Goal: Task Accomplishment & Management: Use online tool/utility

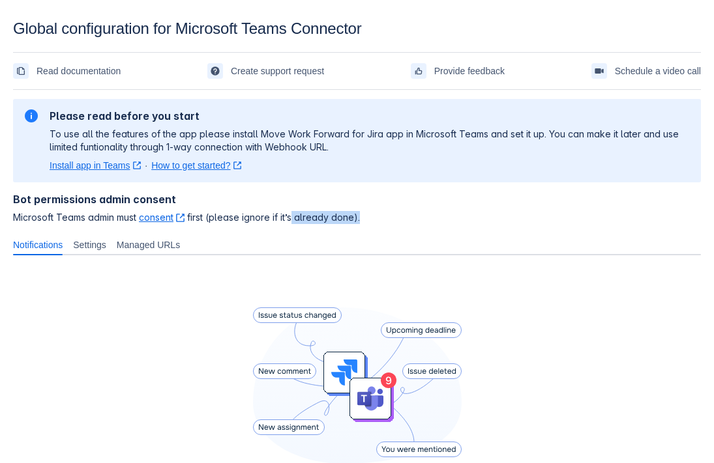
drag, startPoint x: 372, startPoint y: 217, endPoint x: 274, endPoint y: 218, distance: 97.1
click at [284, 220] on span "Microsoft Teams admin must consent ﻿ , (opens new window) first (please ignore …" at bounding box center [357, 217] width 688 height 13
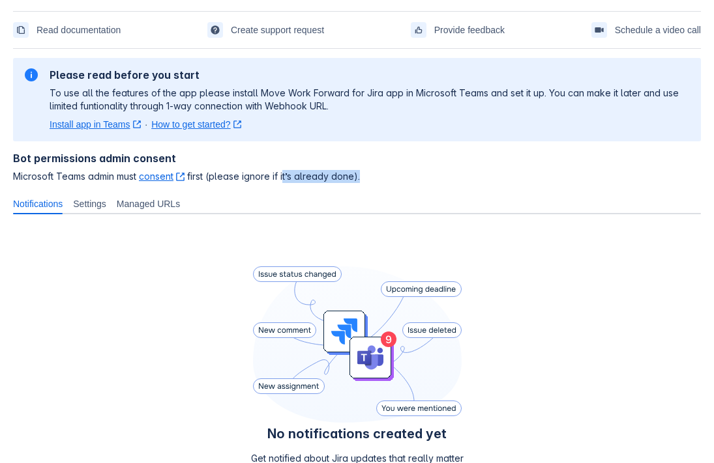
scroll to position [60, 0]
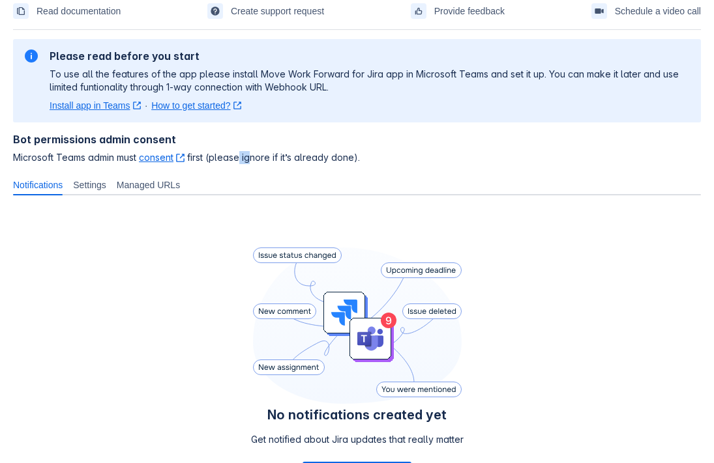
drag, startPoint x: 242, startPoint y: 154, endPoint x: 267, endPoint y: 154, distance: 25.4
click at [267, 154] on span "Microsoft Teams admin must consent ﻿ , (opens new window) first (please ignore …" at bounding box center [357, 157] width 688 height 13
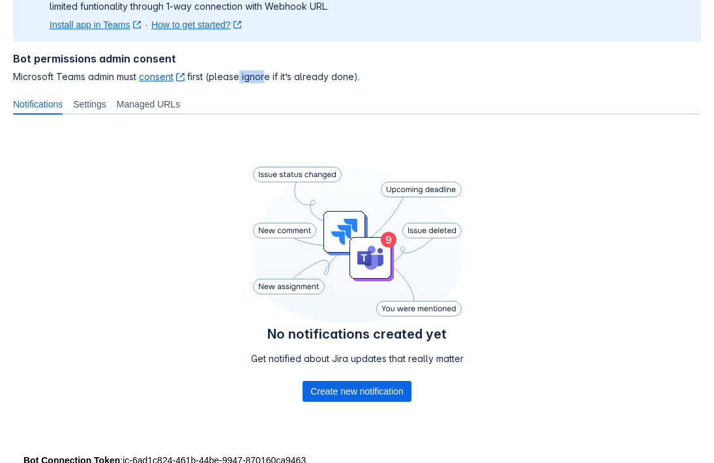
scroll to position [175, 0]
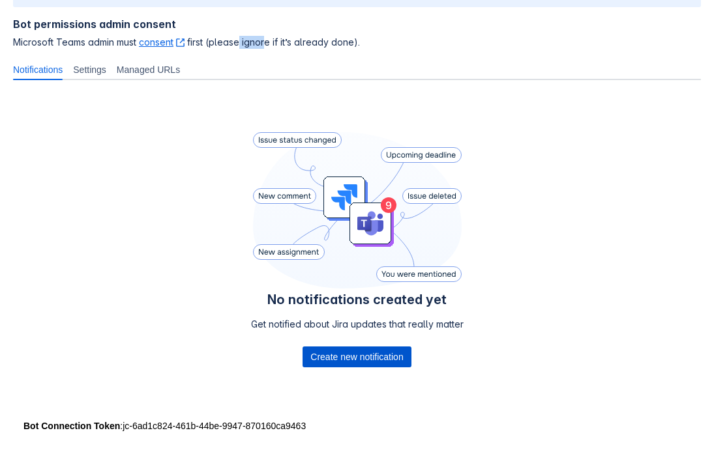
click at [329, 357] on span "Create new notification" at bounding box center [356, 357] width 93 height 21
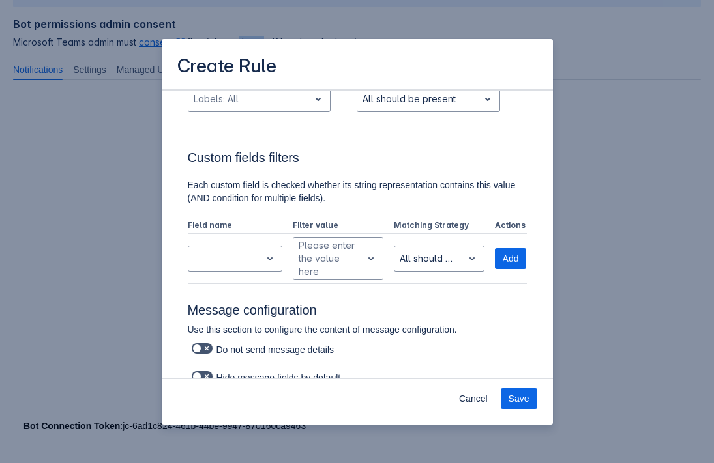
scroll to position [0, 0]
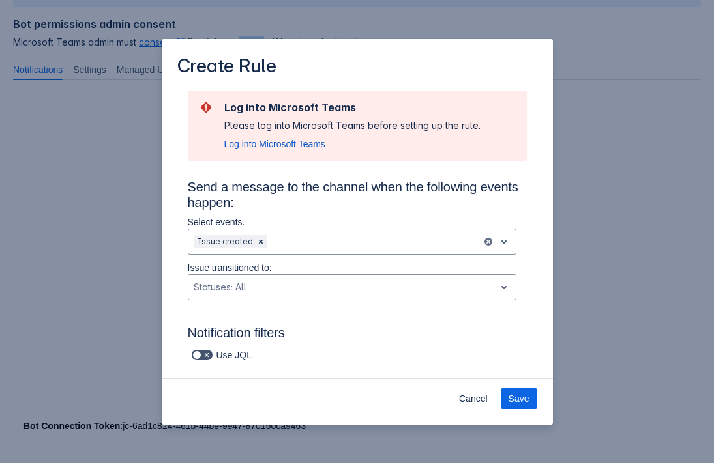
click at [312, 148] on span "Log into Microsoft Teams" at bounding box center [274, 144] width 101 height 13
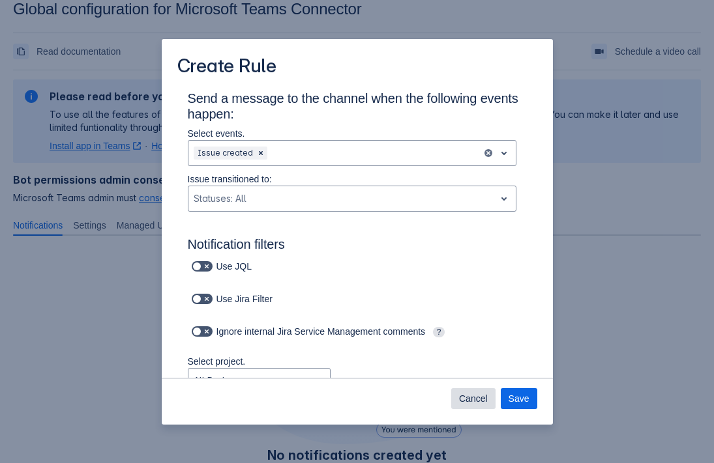
click at [464, 407] on span "Cancel" at bounding box center [473, 398] width 29 height 21
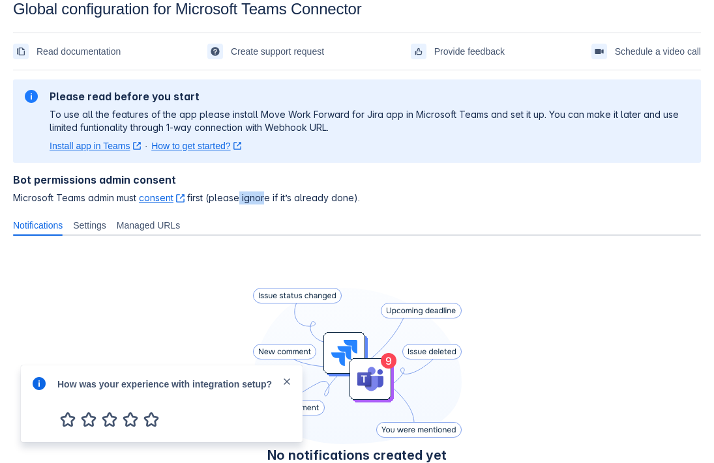
click at [287, 377] on span "button" at bounding box center [287, 382] width 10 height 13
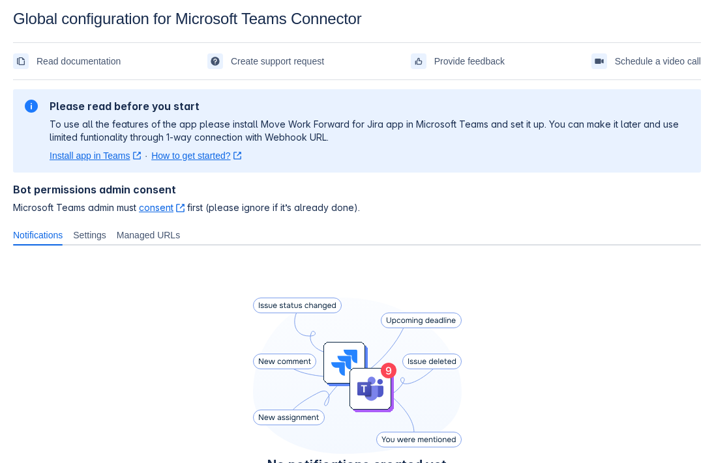
scroll to position [166, 0]
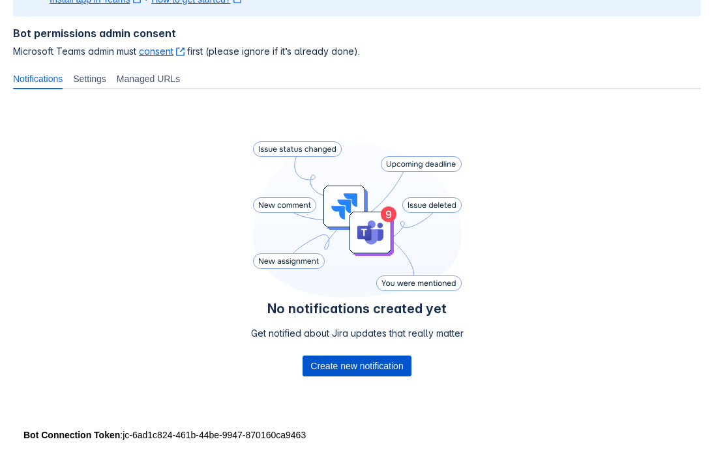
click at [340, 368] on span "Create new notification" at bounding box center [356, 366] width 93 height 21
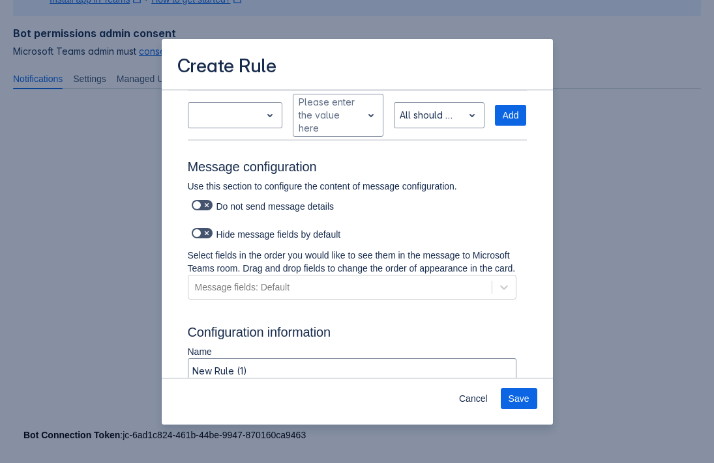
scroll to position [813, 0]
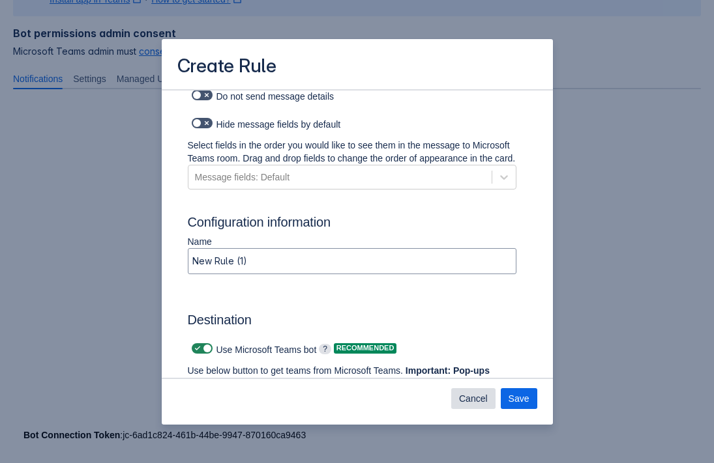
click at [461, 402] on span "Cancel" at bounding box center [473, 398] width 29 height 21
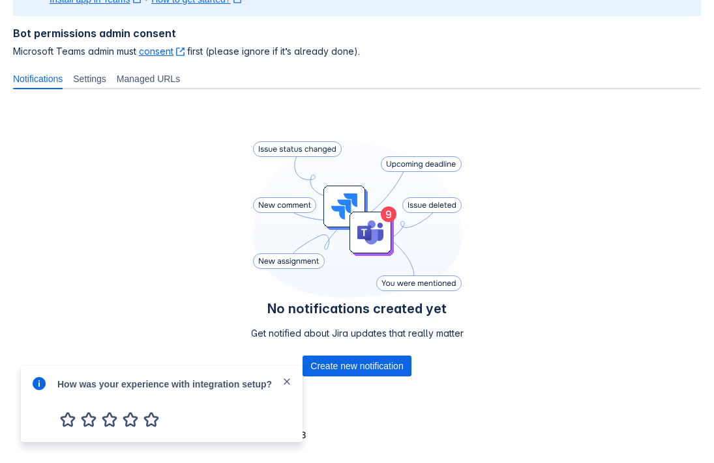
click at [291, 381] on span "close" at bounding box center [287, 382] width 10 height 10
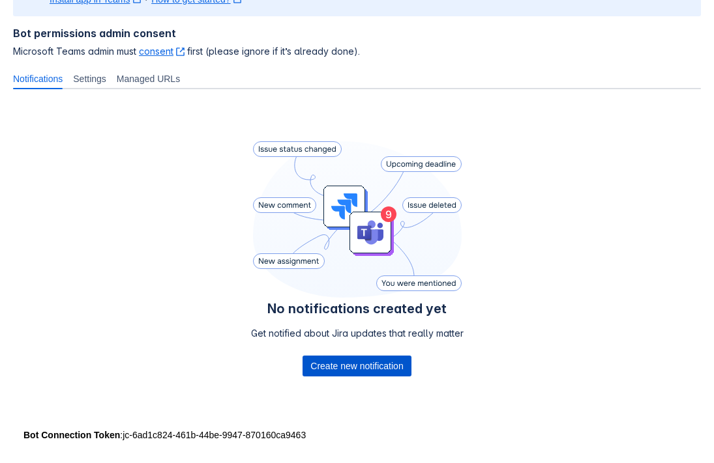
click at [325, 362] on span "Create new notification" at bounding box center [356, 366] width 93 height 21
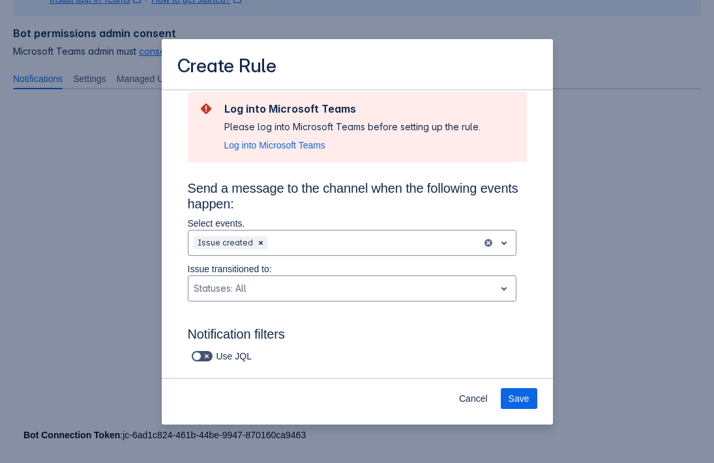
scroll to position [699, 0]
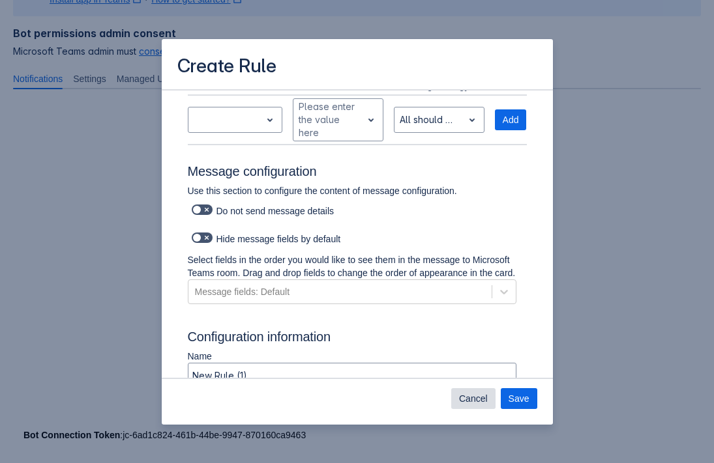
click at [480, 403] on span "Cancel" at bounding box center [473, 398] width 29 height 21
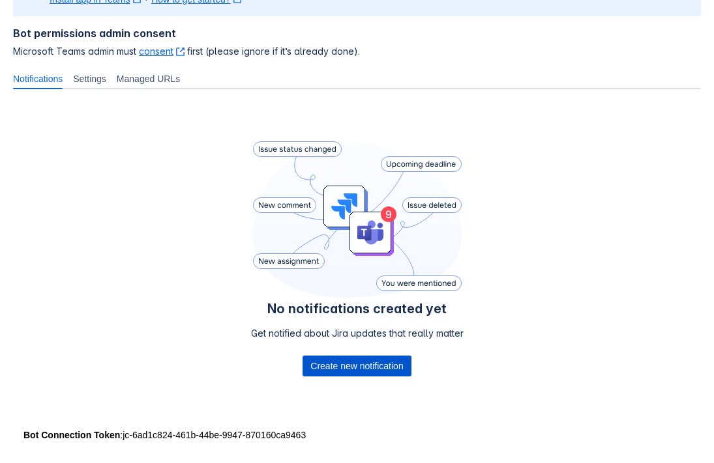
click at [400, 374] on span "Create new notification" at bounding box center [356, 366] width 93 height 21
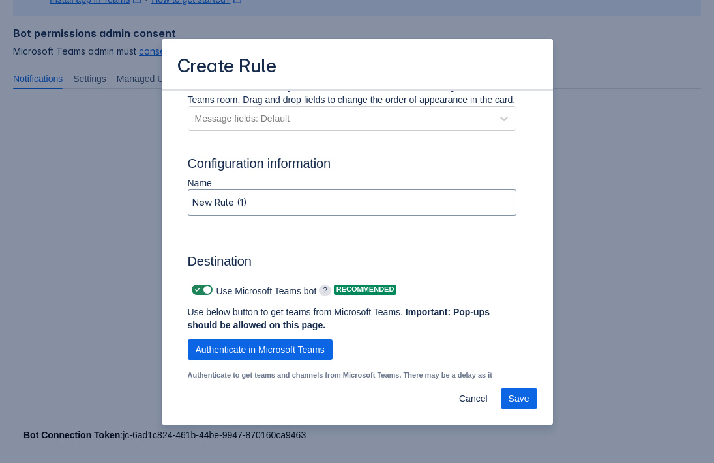
scroll to position [1068, 0]
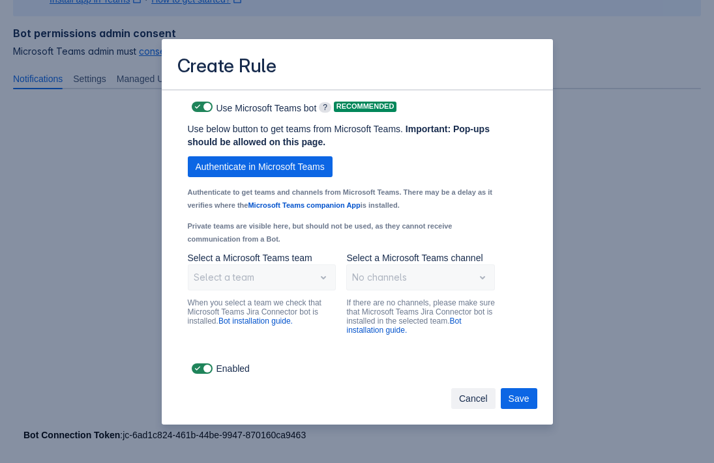
click at [473, 403] on span "Cancel" at bounding box center [473, 398] width 29 height 21
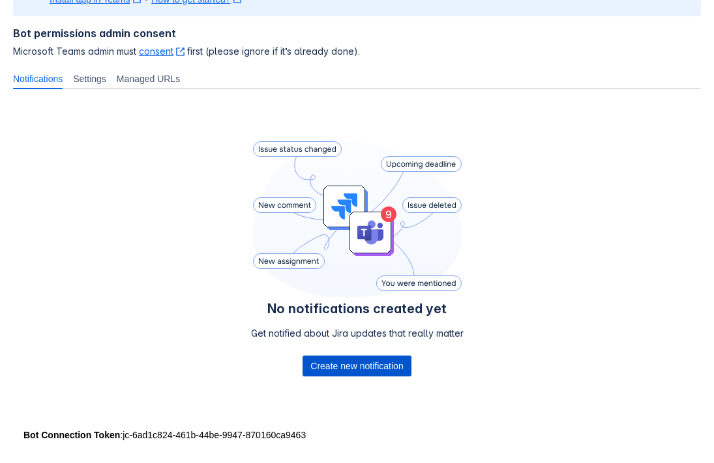
click at [403, 372] on span "Create new notification" at bounding box center [356, 366] width 93 height 21
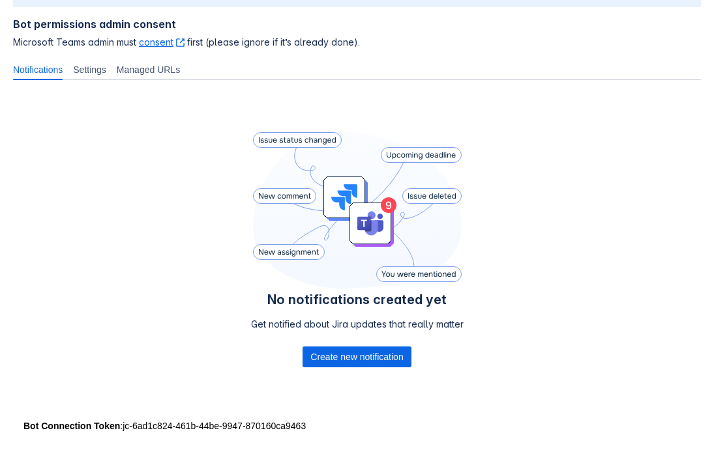
scroll to position [171, 0]
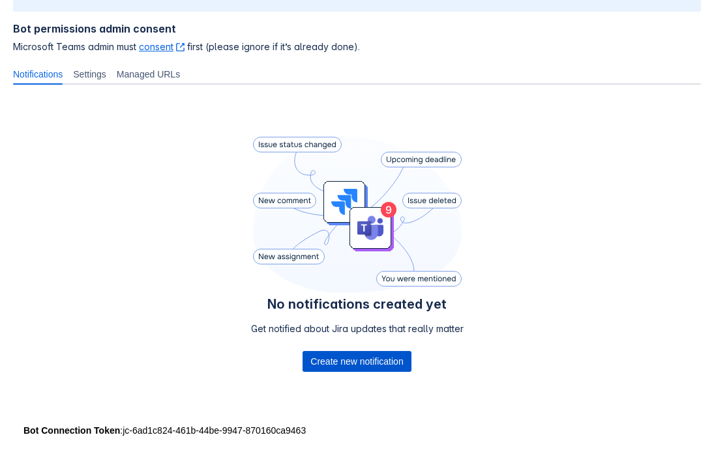
click at [353, 370] on span "Create new notification" at bounding box center [356, 361] width 93 height 21
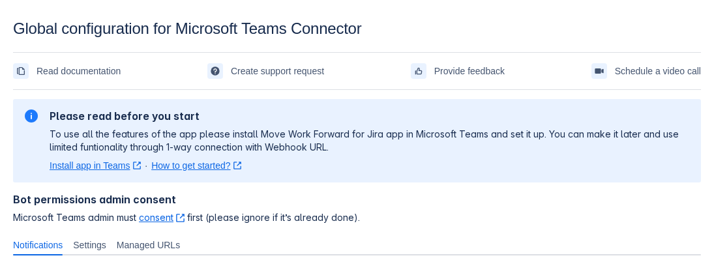
click at [256, 215] on span "Microsoft Teams admin must consent ﻿ , (opens new window) first (please ignore …" at bounding box center [357, 217] width 688 height 13
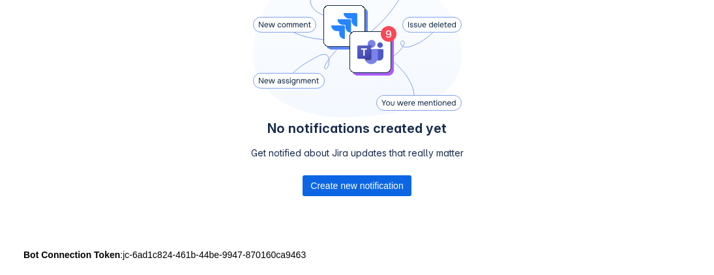
scroll to position [353, 0]
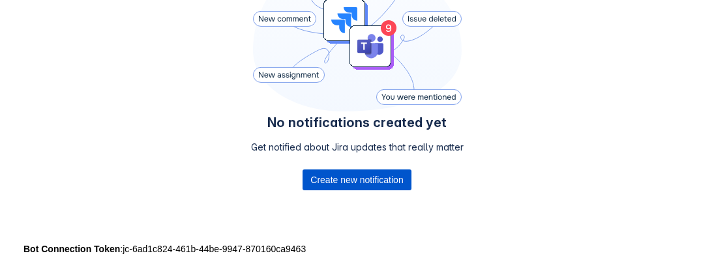
click at [332, 179] on span "Create new notification" at bounding box center [356, 179] width 93 height 21
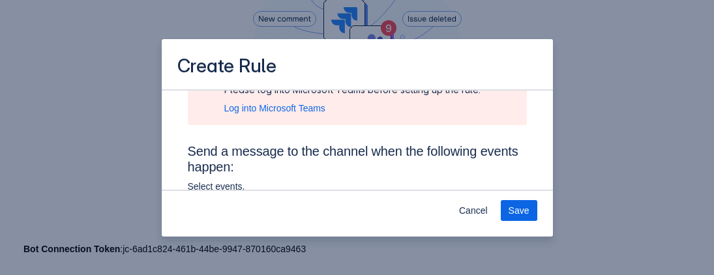
scroll to position [70, 0]
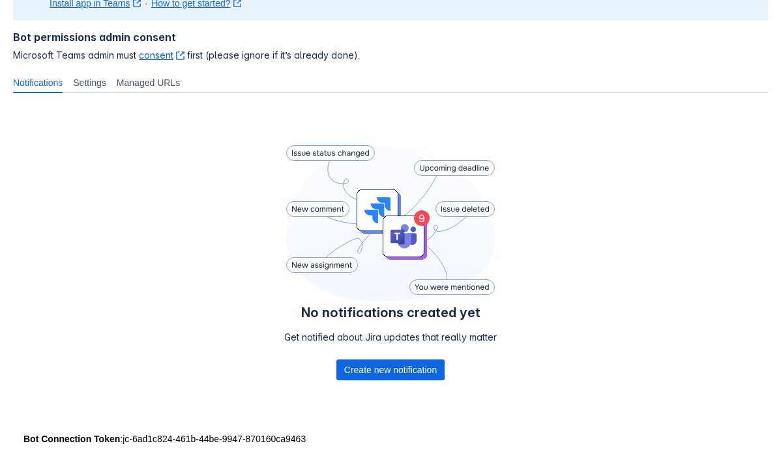
scroll to position [175, 0]
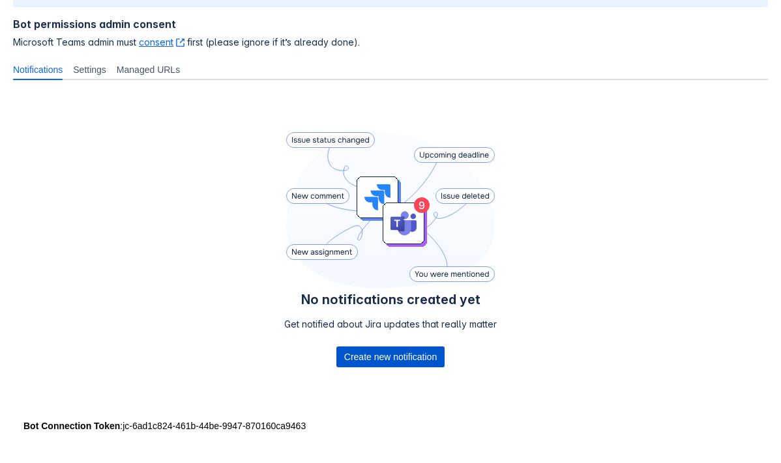
click at [400, 355] on span "Create new notification" at bounding box center [390, 357] width 93 height 21
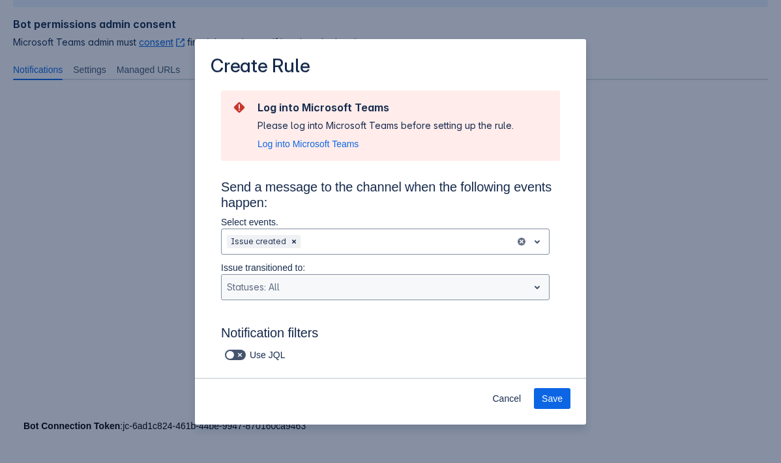
scroll to position [585, 0]
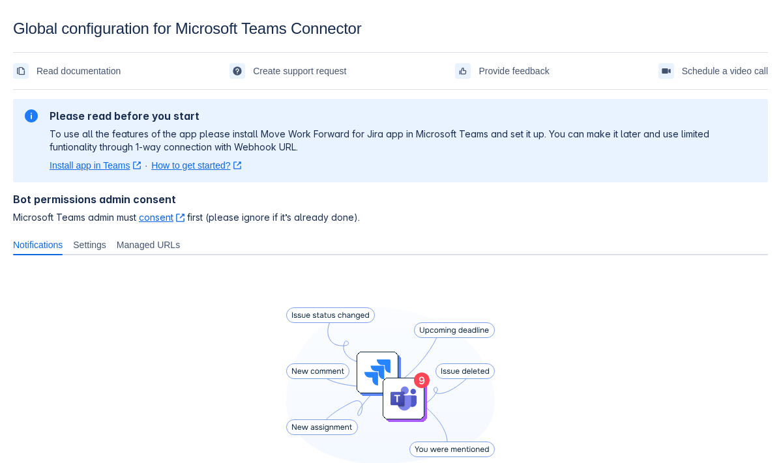
scroll to position [175, 0]
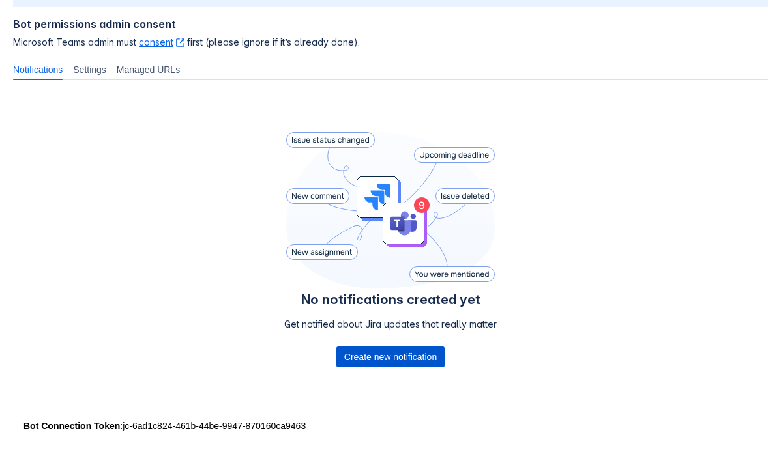
click at [372, 350] on span "Create new notification" at bounding box center [390, 357] width 93 height 21
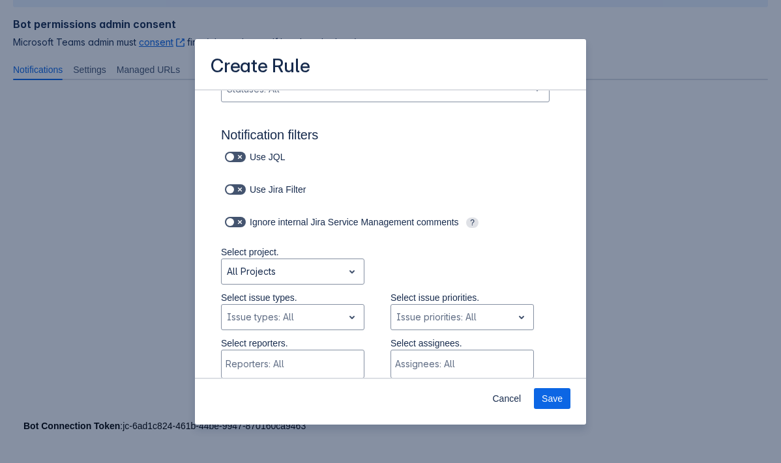
scroll to position [531, 0]
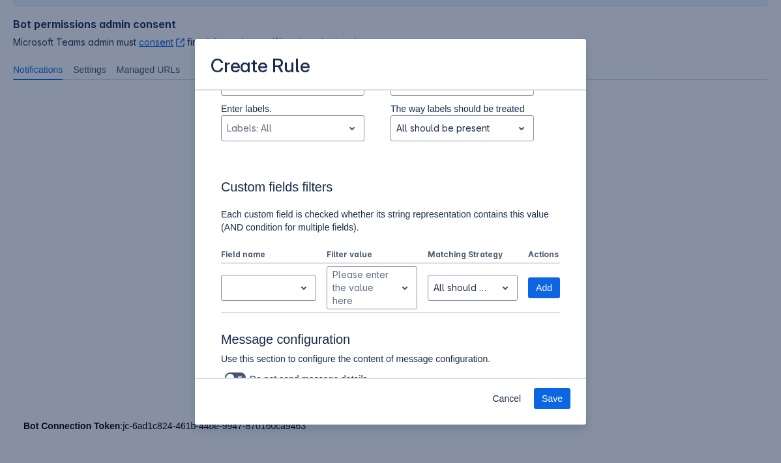
click at [514, 410] on div "Cancel Save" at bounding box center [390, 401] width 391 height 47
click at [505, 409] on div "Cancel Save" at bounding box center [390, 401] width 391 height 47
click at [510, 407] on span "Cancel" at bounding box center [506, 398] width 29 height 21
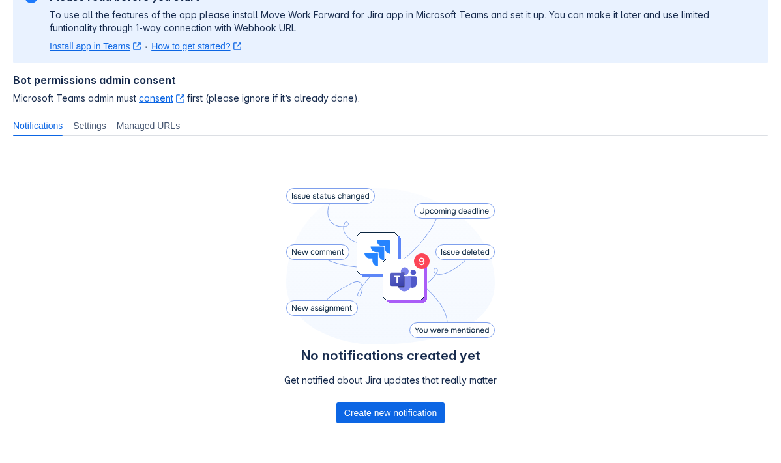
scroll to position [153, 0]
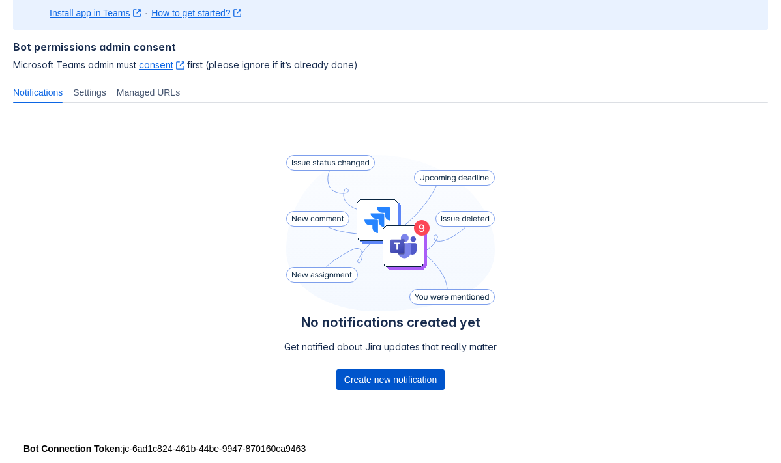
click at [368, 382] on span "Create new notification" at bounding box center [390, 380] width 93 height 21
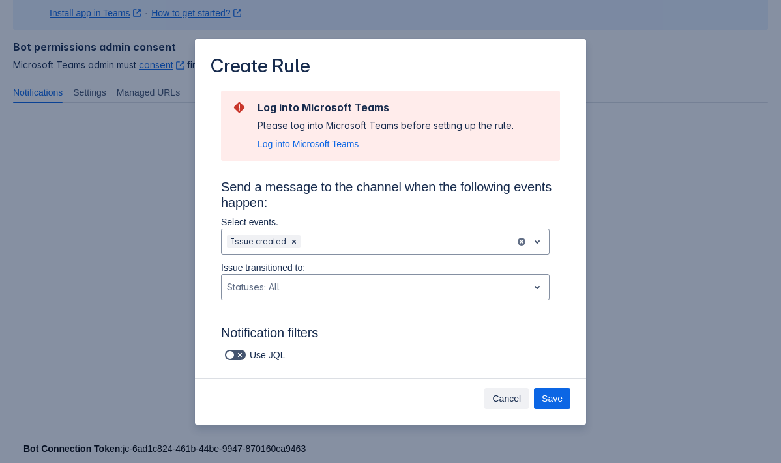
click at [498, 398] on span "Cancel" at bounding box center [506, 398] width 29 height 21
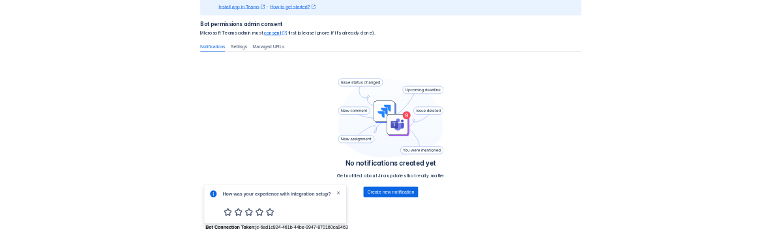
scroll to position [175, 0]
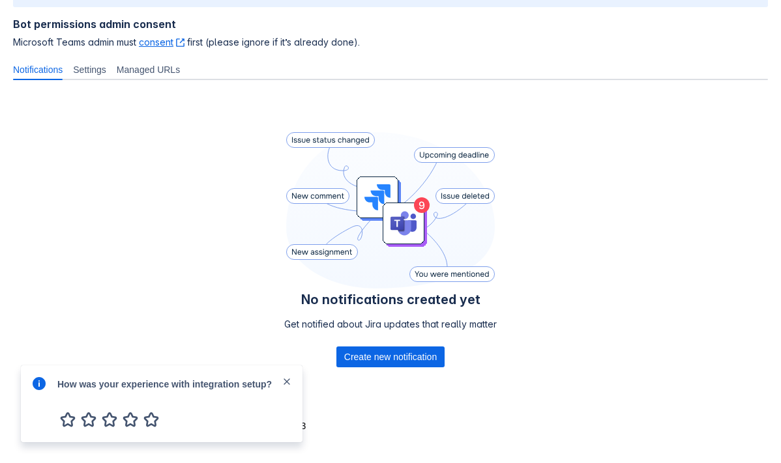
click at [286, 375] on div "How was your experience with integration setup?" at bounding box center [162, 404] width 282 height 77
click at [285, 377] on span "close" at bounding box center [287, 382] width 10 height 10
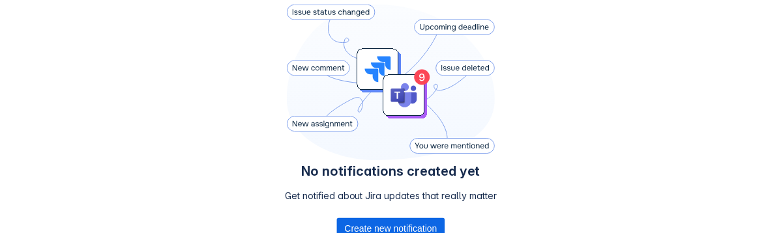
scroll to position [337, 0]
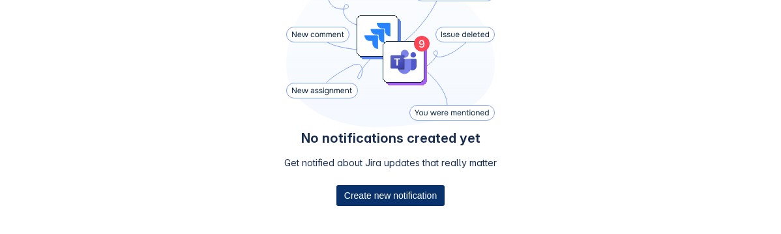
click at [365, 190] on span "Create new notification" at bounding box center [390, 195] width 93 height 21
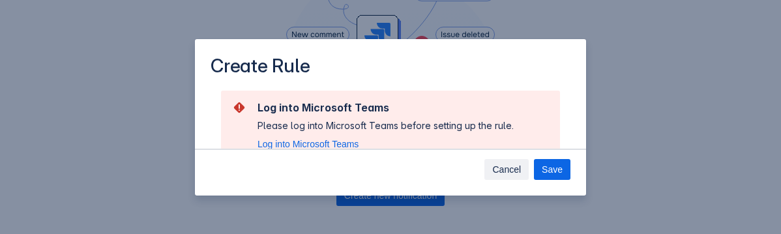
click at [496, 166] on span "Cancel" at bounding box center [506, 169] width 29 height 21
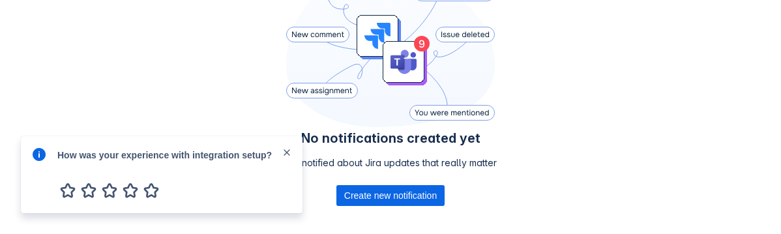
click at [290, 154] on span "close" at bounding box center [287, 152] width 10 height 10
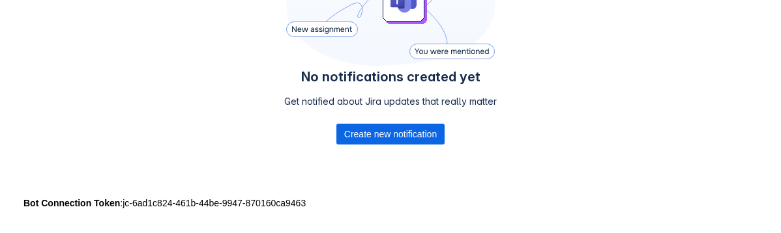
scroll to position [405, 0]
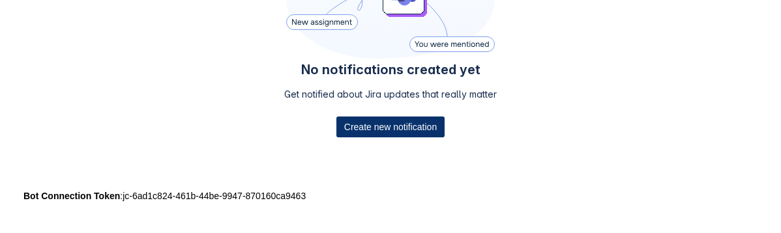
click at [368, 132] on span "Create new notification" at bounding box center [390, 127] width 93 height 21
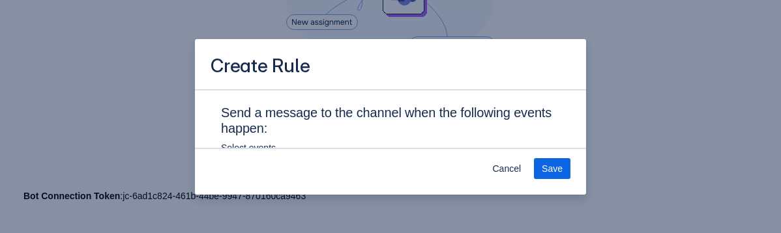
scroll to position [190, 0]
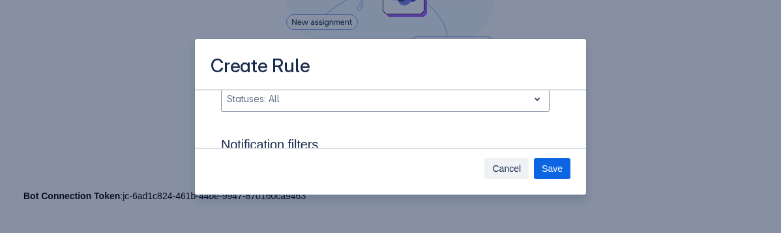
click at [501, 172] on span "Cancel" at bounding box center [506, 168] width 29 height 21
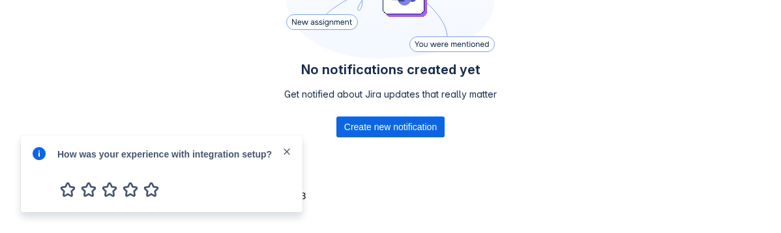
click at [423, 190] on div "Bot Connection Token : jc-6ad1c824-461b-44be-9947-870160ca9463" at bounding box center [390, 196] width 734 height 13
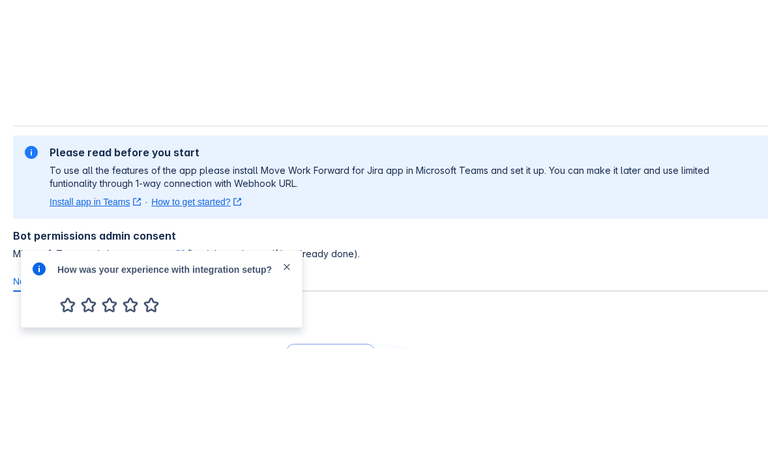
scroll to position [0, 0]
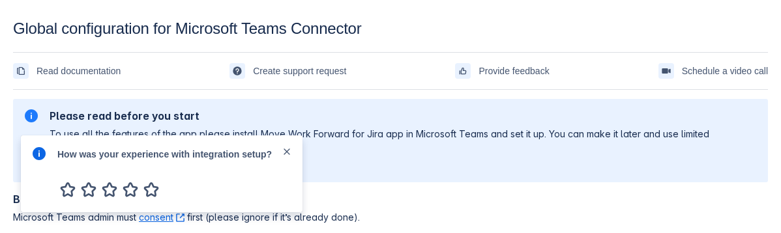
click at [288, 155] on span "close" at bounding box center [287, 152] width 10 height 10
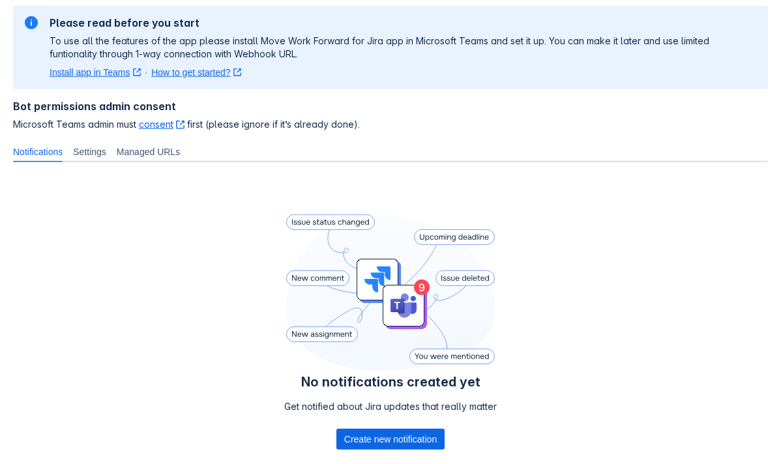
scroll to position [31, 0]
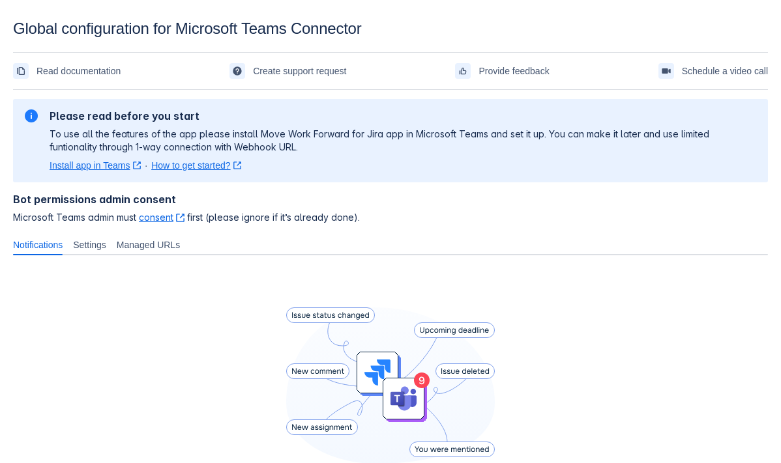
click at [201, 301] on div "No notifications created yet Get notified about Jira updates that really matter…" at bounding box center [390, 428] width 755 height 324
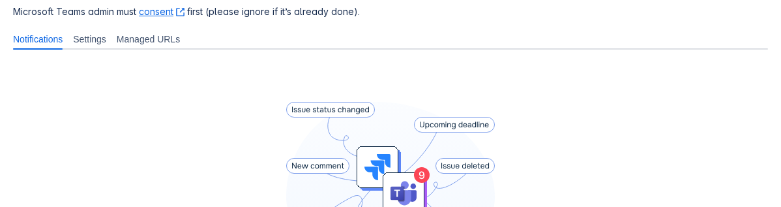
scroll to position [432, 0]
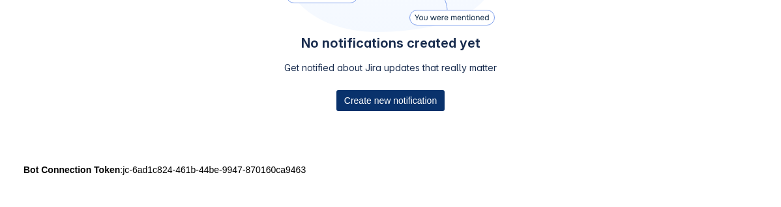
click at [362, 91] on span "Create new notification" at bounding box center [390, 100] width 93 height 21
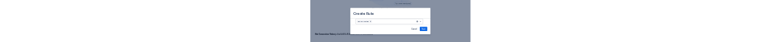
scroll to position [208, 0]
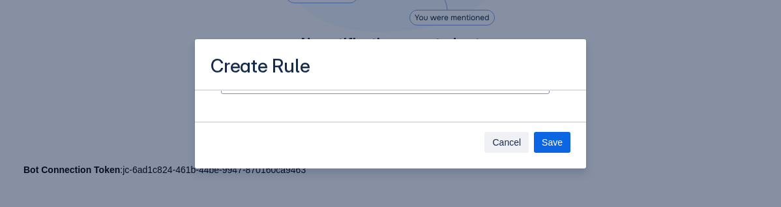
click at [505, 139] on span "Cancel" at bounding box center [506, 142] width 29 height 21
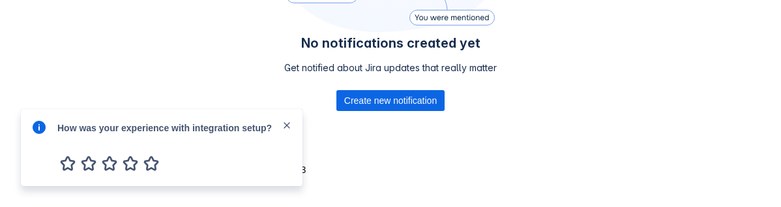
click at [287, 124] on span "close" at bounding box center [287, 125] width 10 height 10
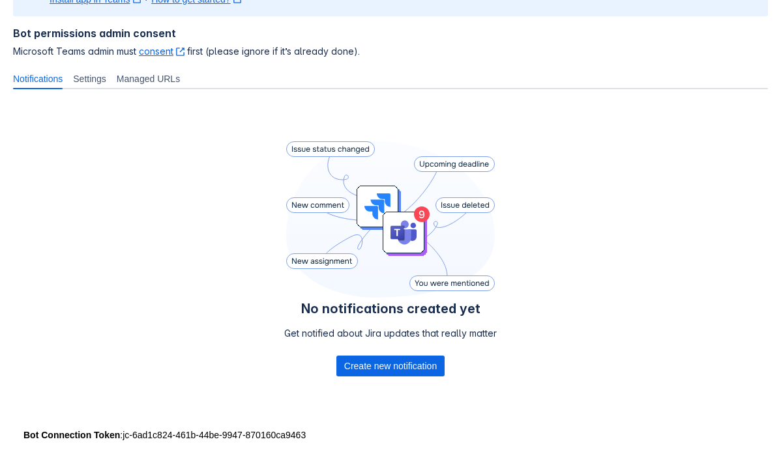
scroll to position [175, 0]
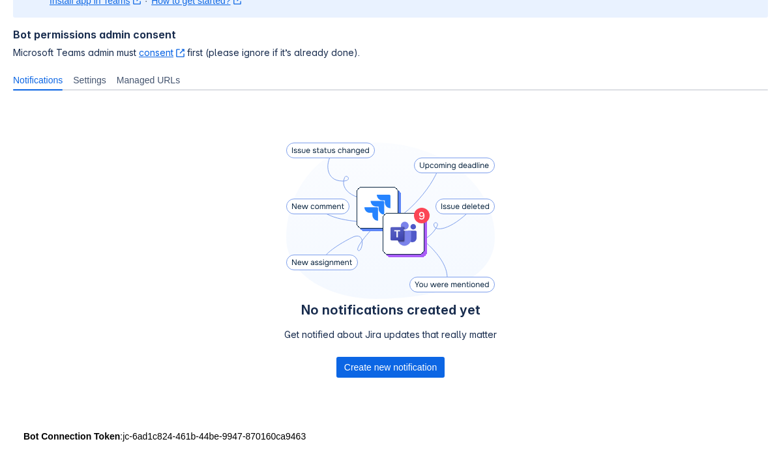
scroll to position [175, 0]
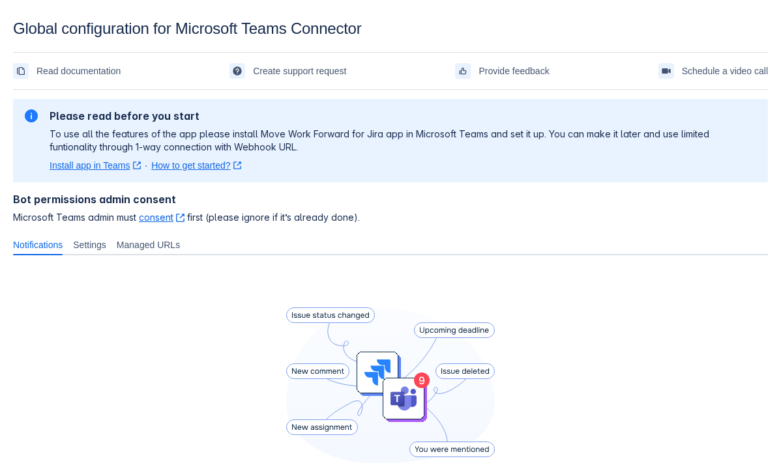
scroll to position [175, 0]
